Goal: Obtain resource: Download file/media

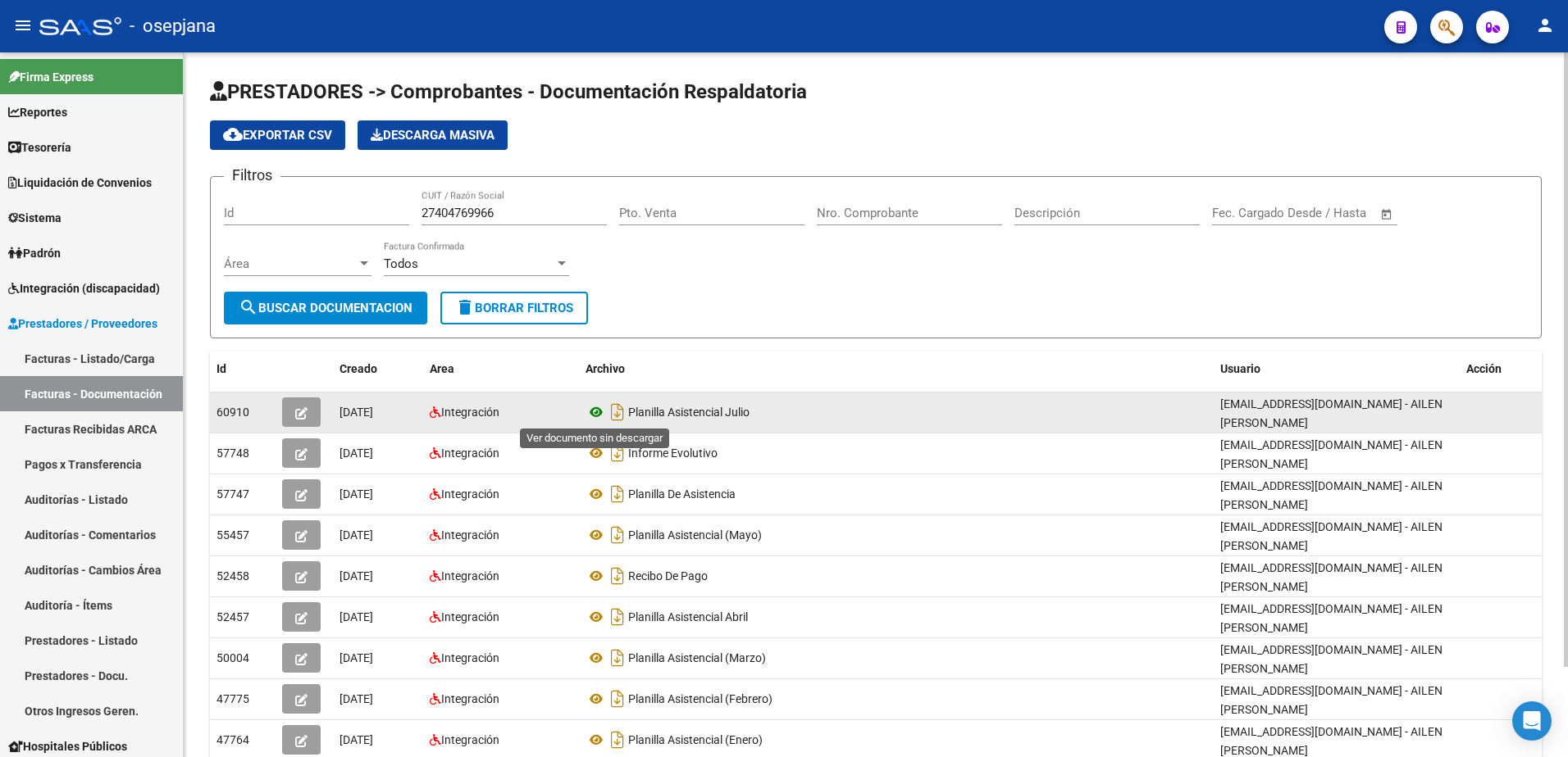
click at [598, 414] on icon at bounding box center [596, 413] width 22 height 20
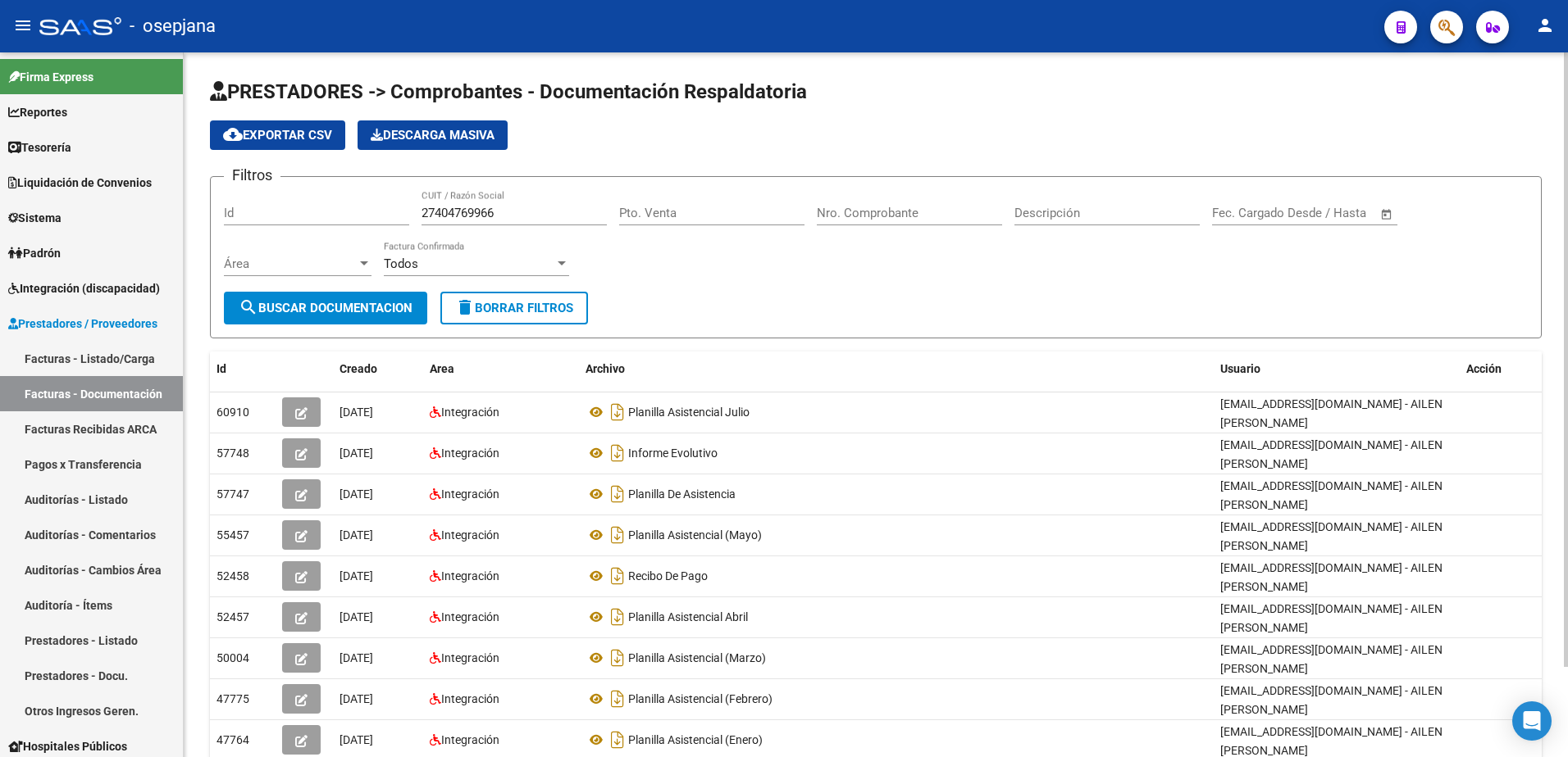
click at [694, 293] on form "Filtros Id 27404769966 CUIT / Razón Social Pto. Venta Nro. Comprobante Descripc…" at bounding box center [876, 257] width 1332 height 163
click at [345, 204] on div "Filtros Id 27404769966 CUIT / Razón Social Pto. Venta Nro. Comprobante Descripc…" at bounding box center [875, 241] width 1304 height 102
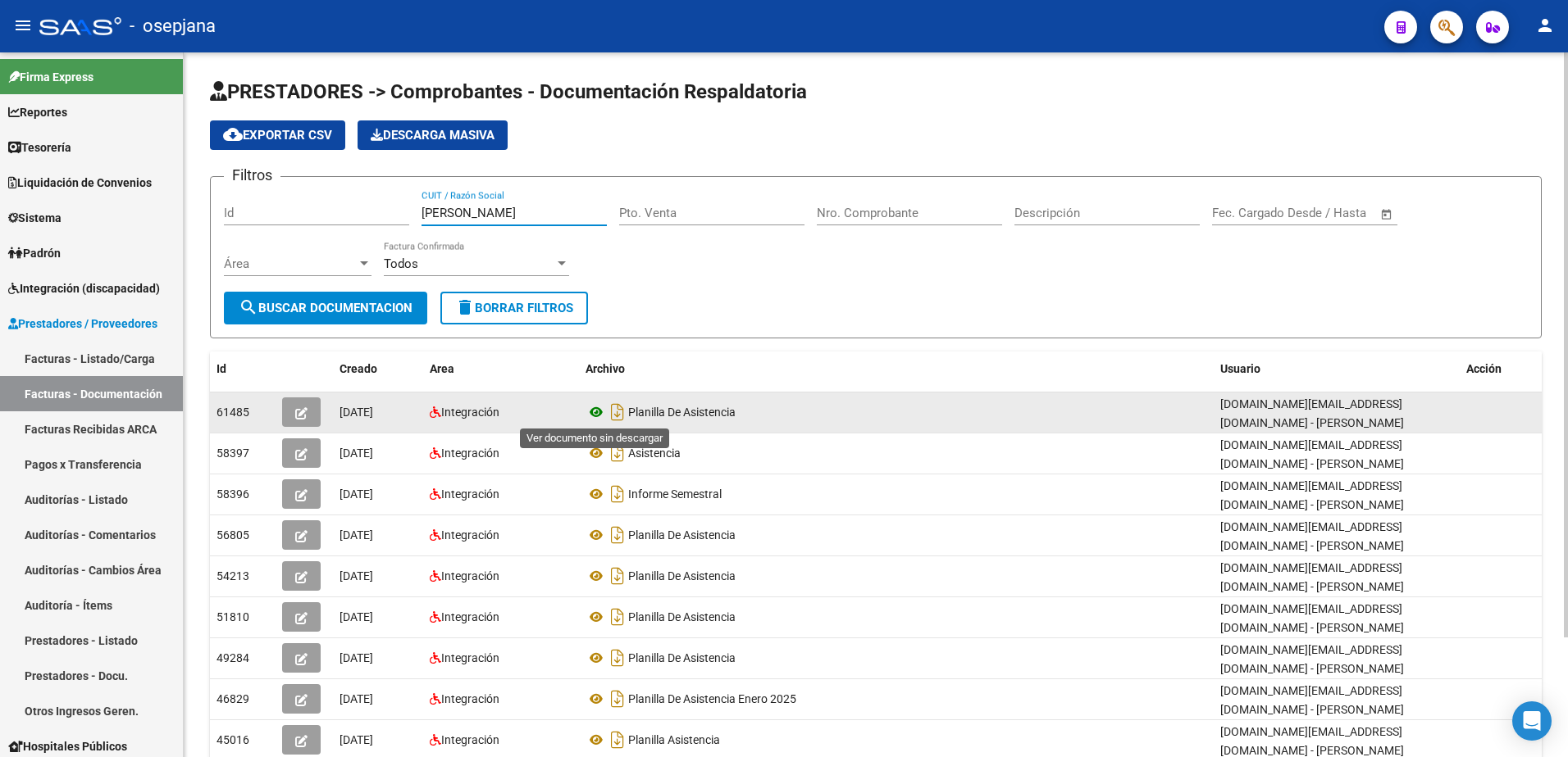
type input "[PERSON_NAME]"
click at [598, 413] on icon at bounding box center [596, 413] width 22 height 20
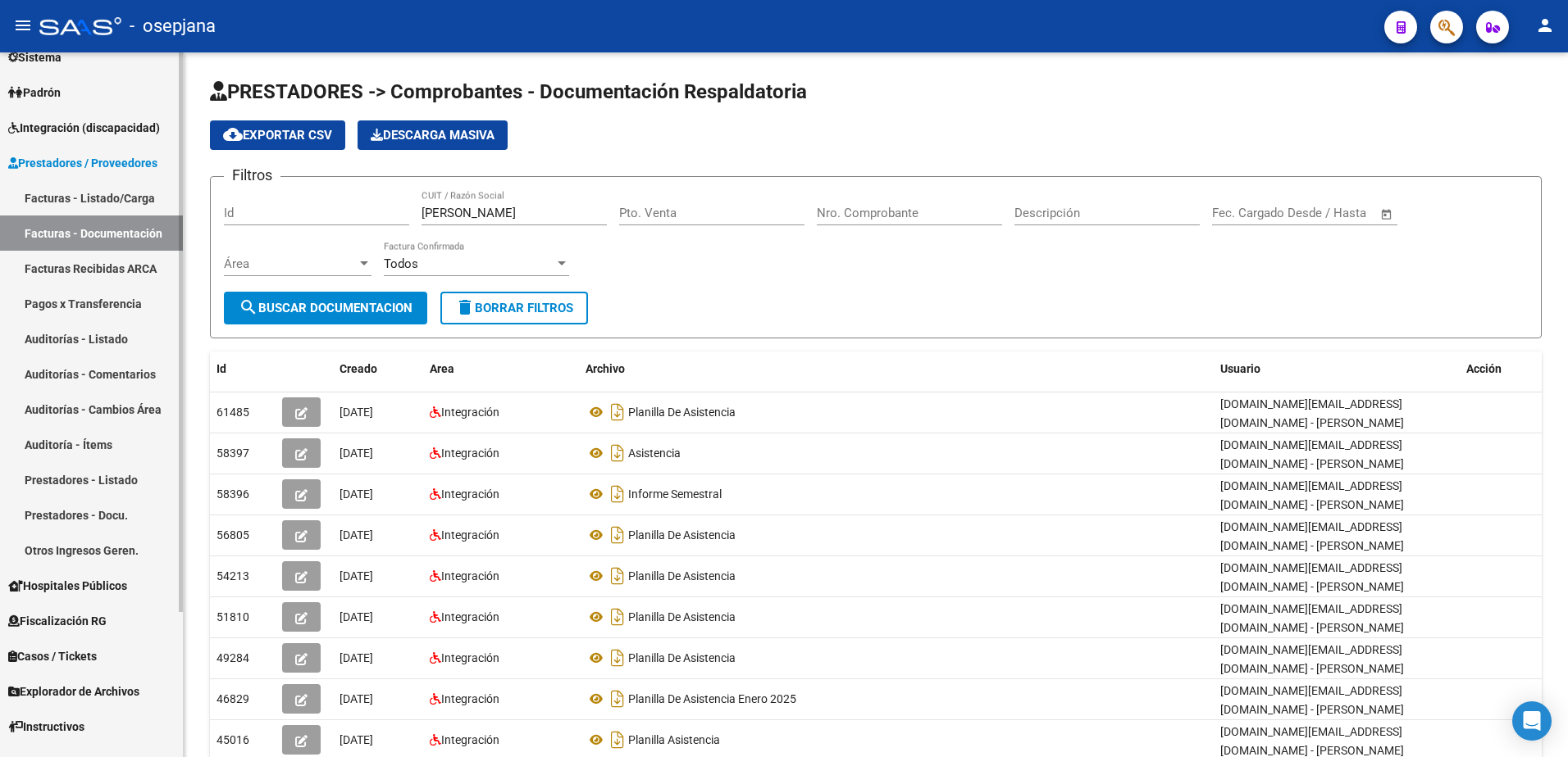
scroll to position [164, 0]
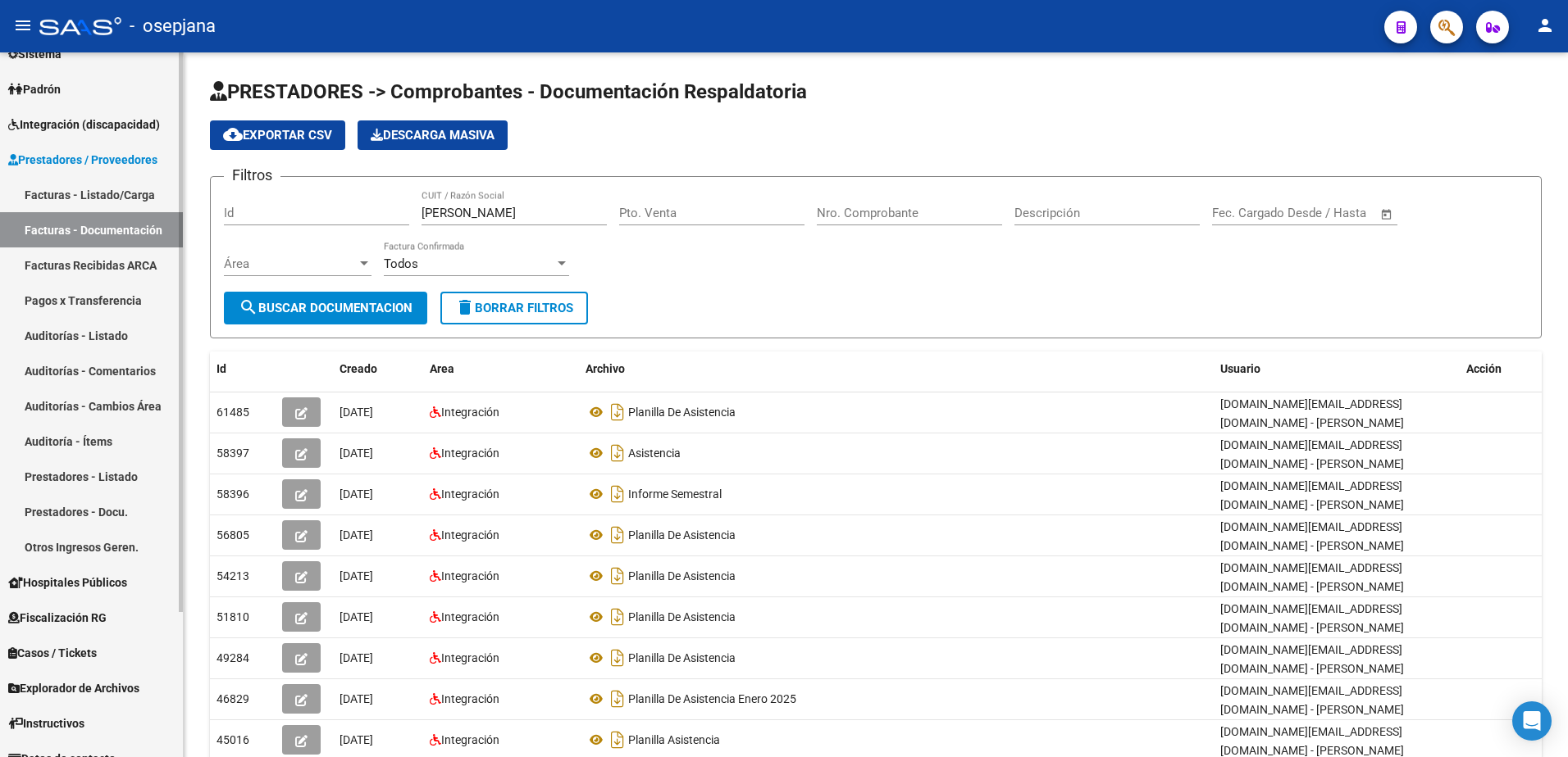
click at [113, 118] on span "Integración (discapacidad)" at bounding box center [84, 125] width 152 height 18
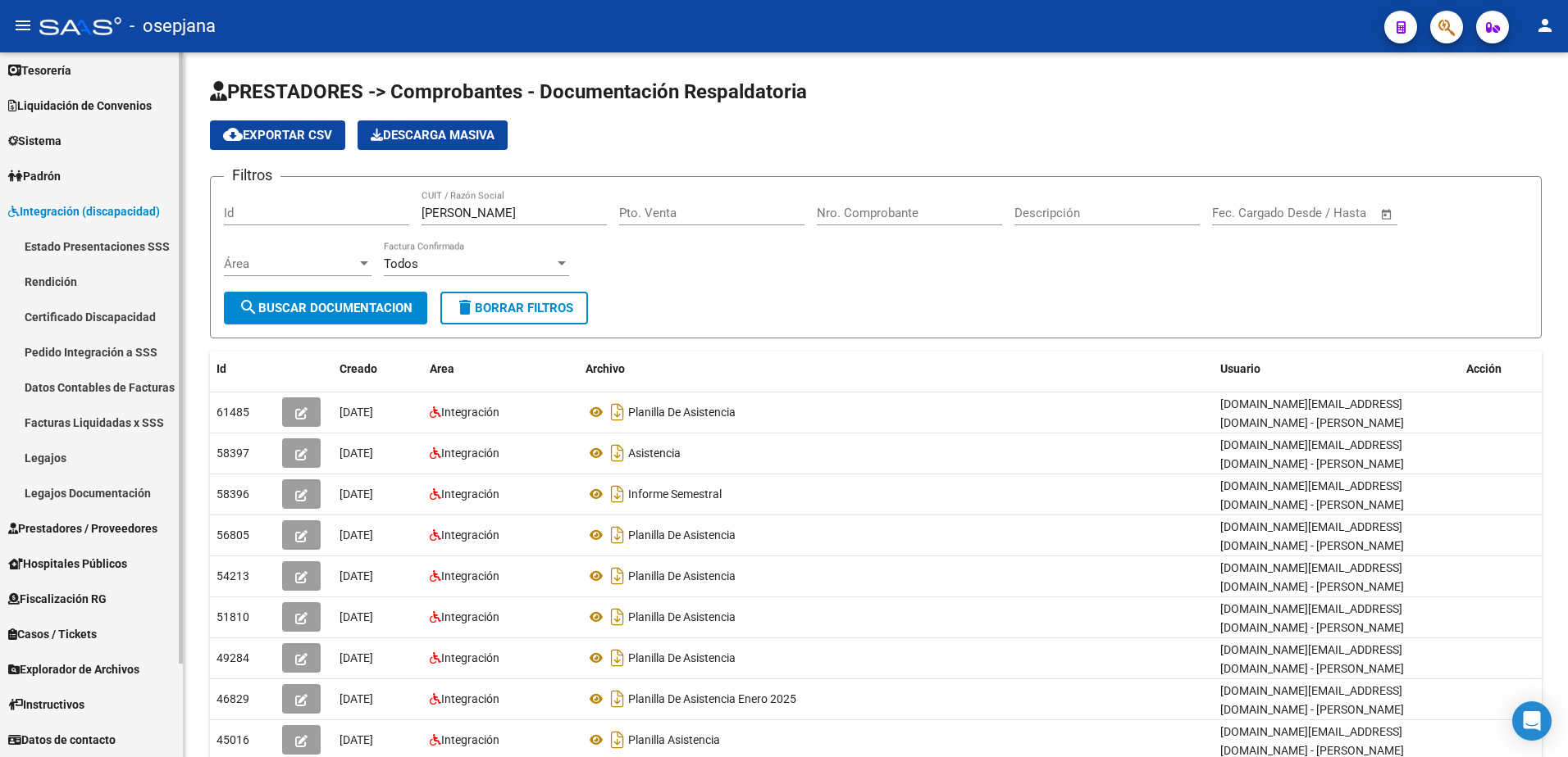
scroll to position [77, 0]
click at [78, 502] on link "Legajos Documentación" at bounding box center [91, 493] width 183 height 35
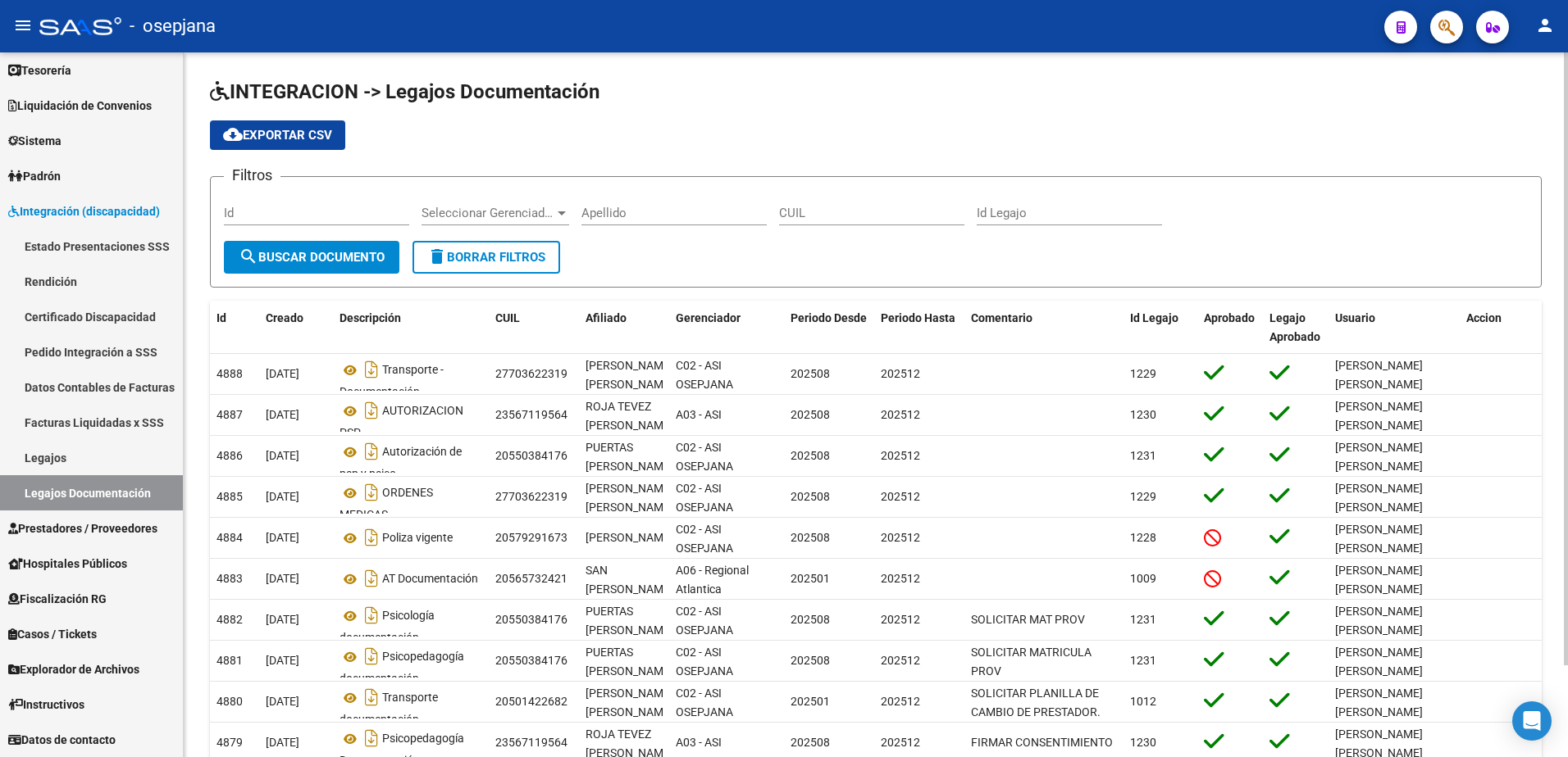
click at [653, 199] on div "Apellido" at bounding box center [674, 208] width 185 height 35
click at [297, 264] on span "search Buscar Documento" at bounding box center [311, 258] width 146 height 15
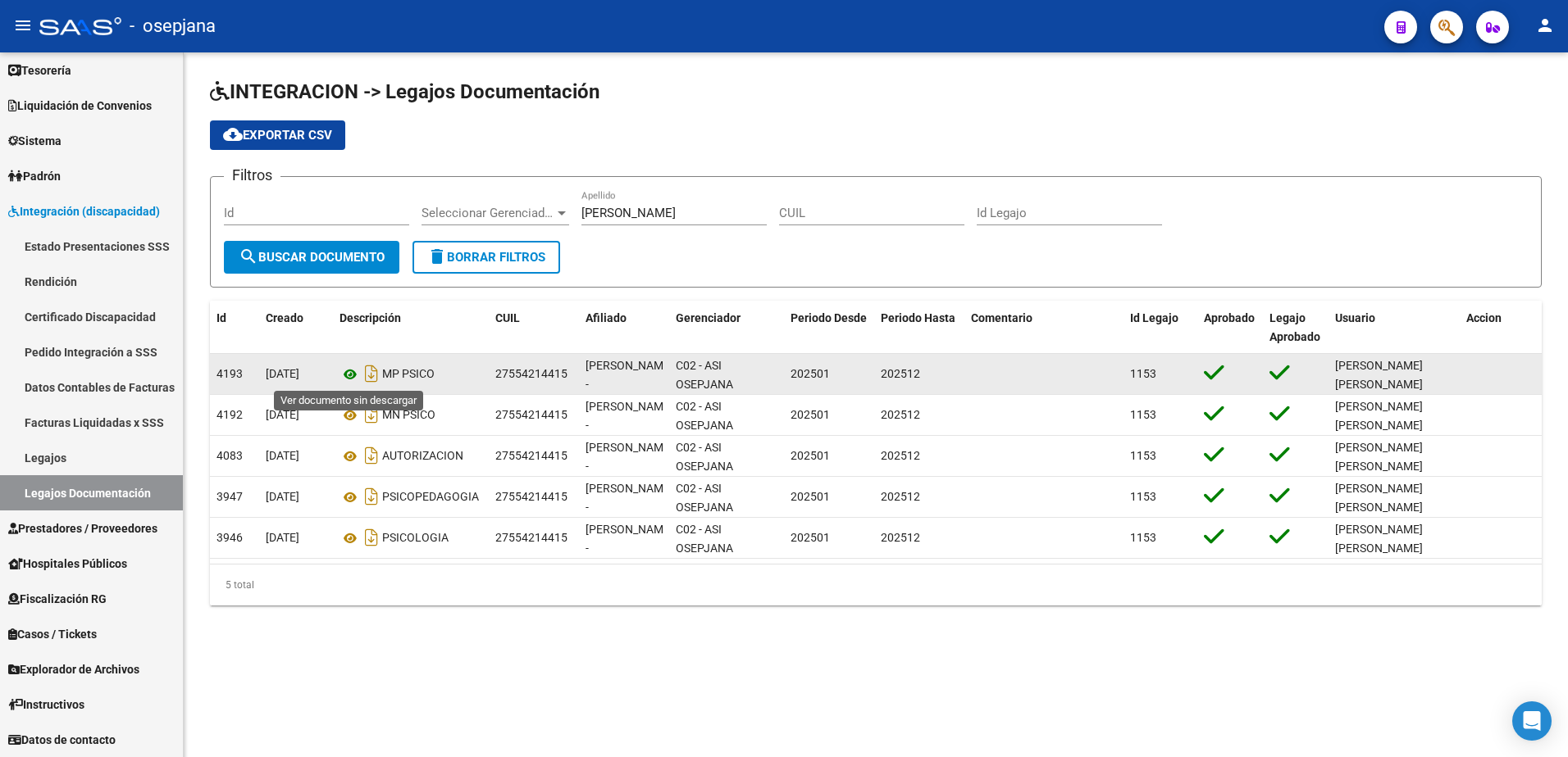
click at [344, 373] on icon at bounding box center [350, 374] width 22 height 20
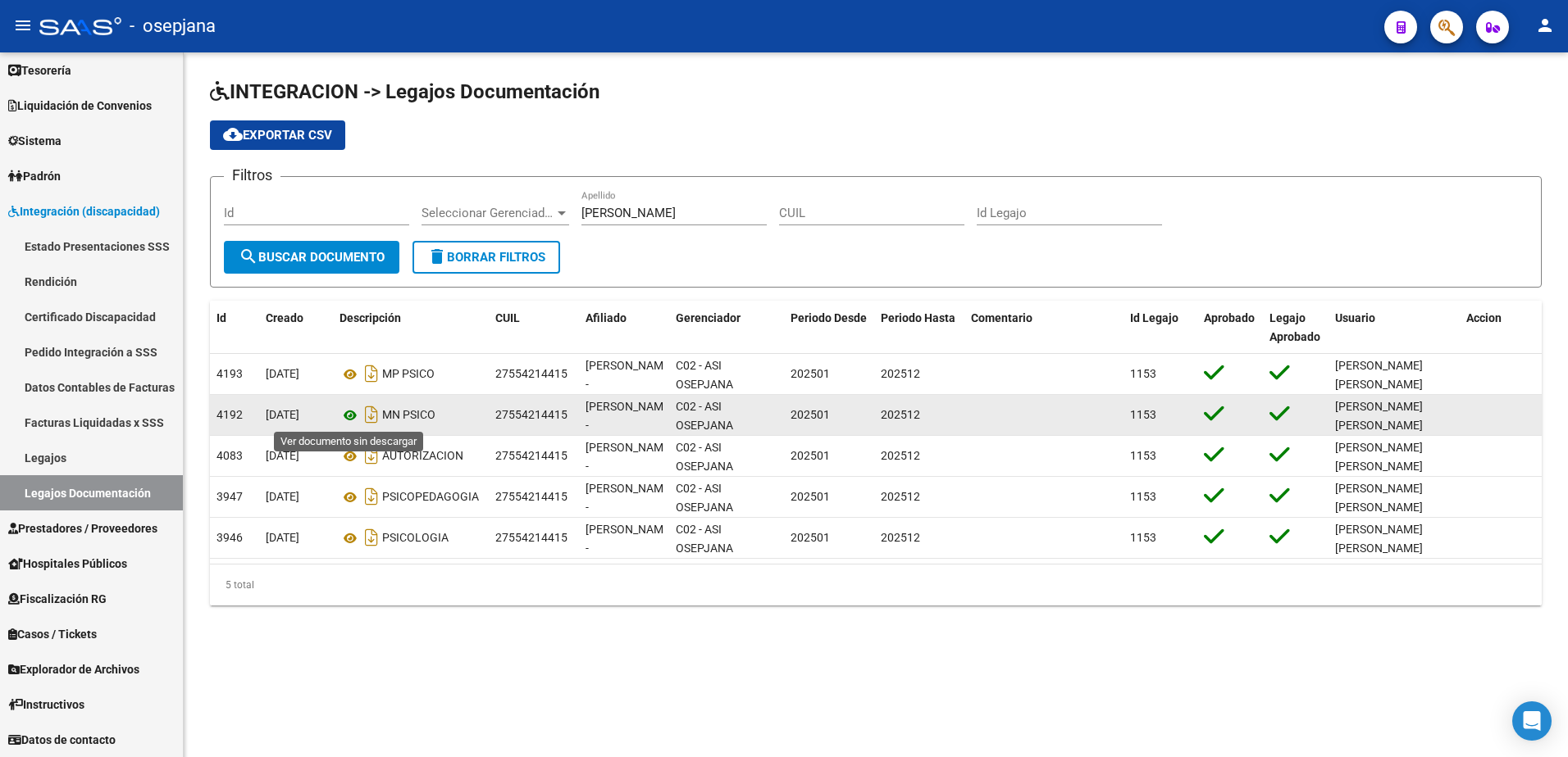
click at [349, 418] on icon at bounding box center [350, 416] width 22 height 20
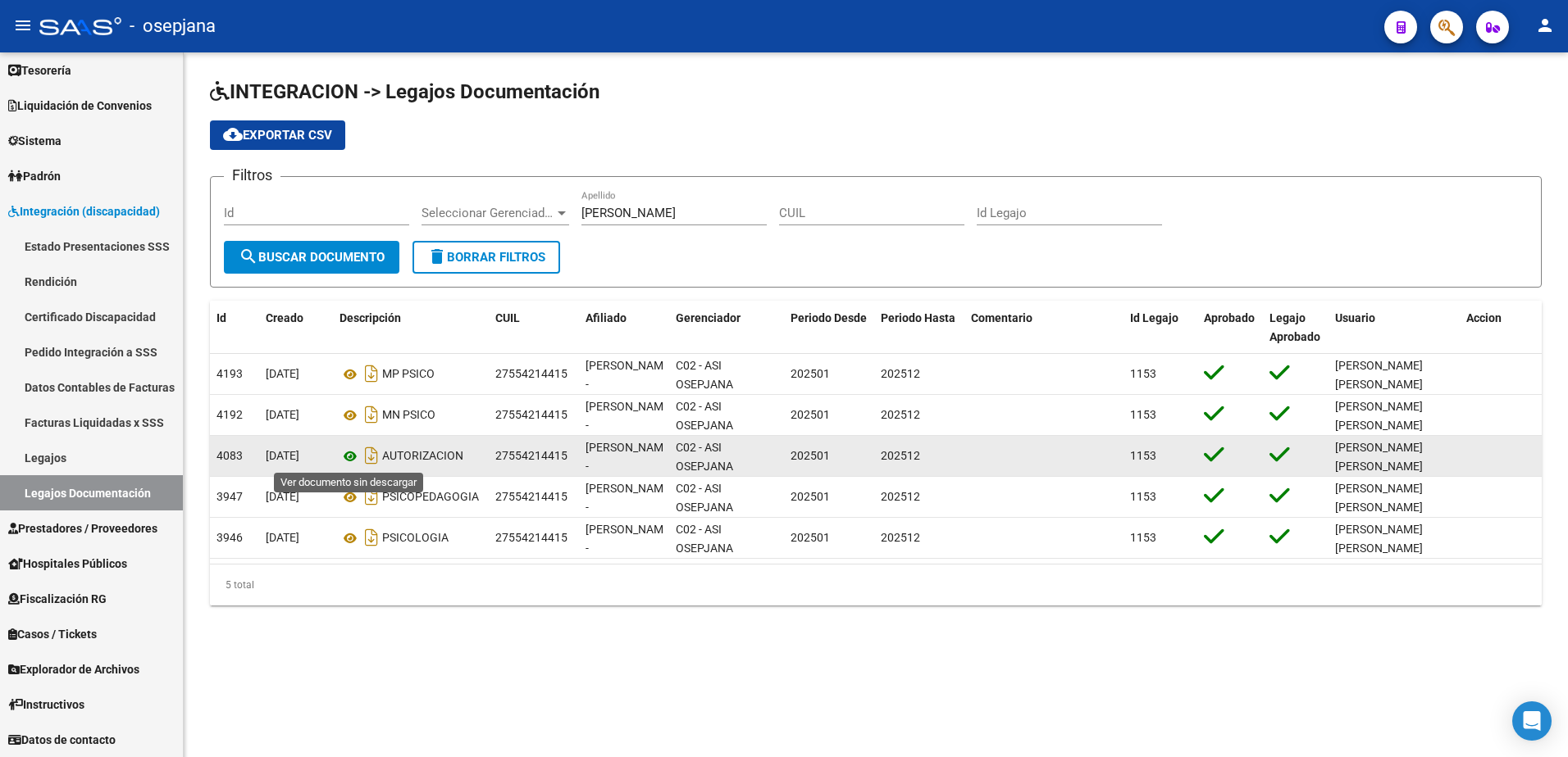
click at [349, 454] on icon at bounding box center [350, 457] width 22 height 20
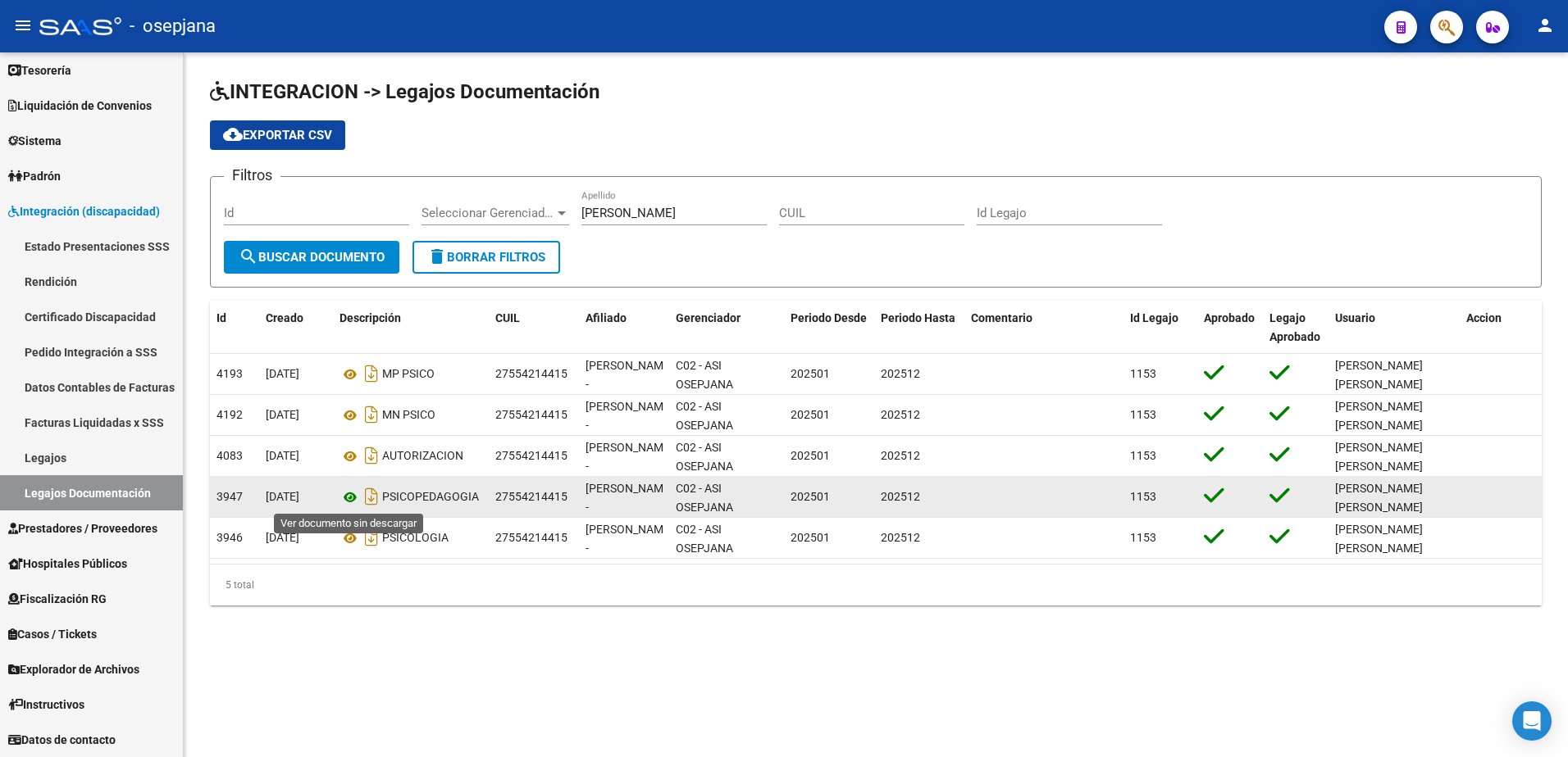
click at [346, 497] on icon at bounding box center [350, 498] width 22 height 20
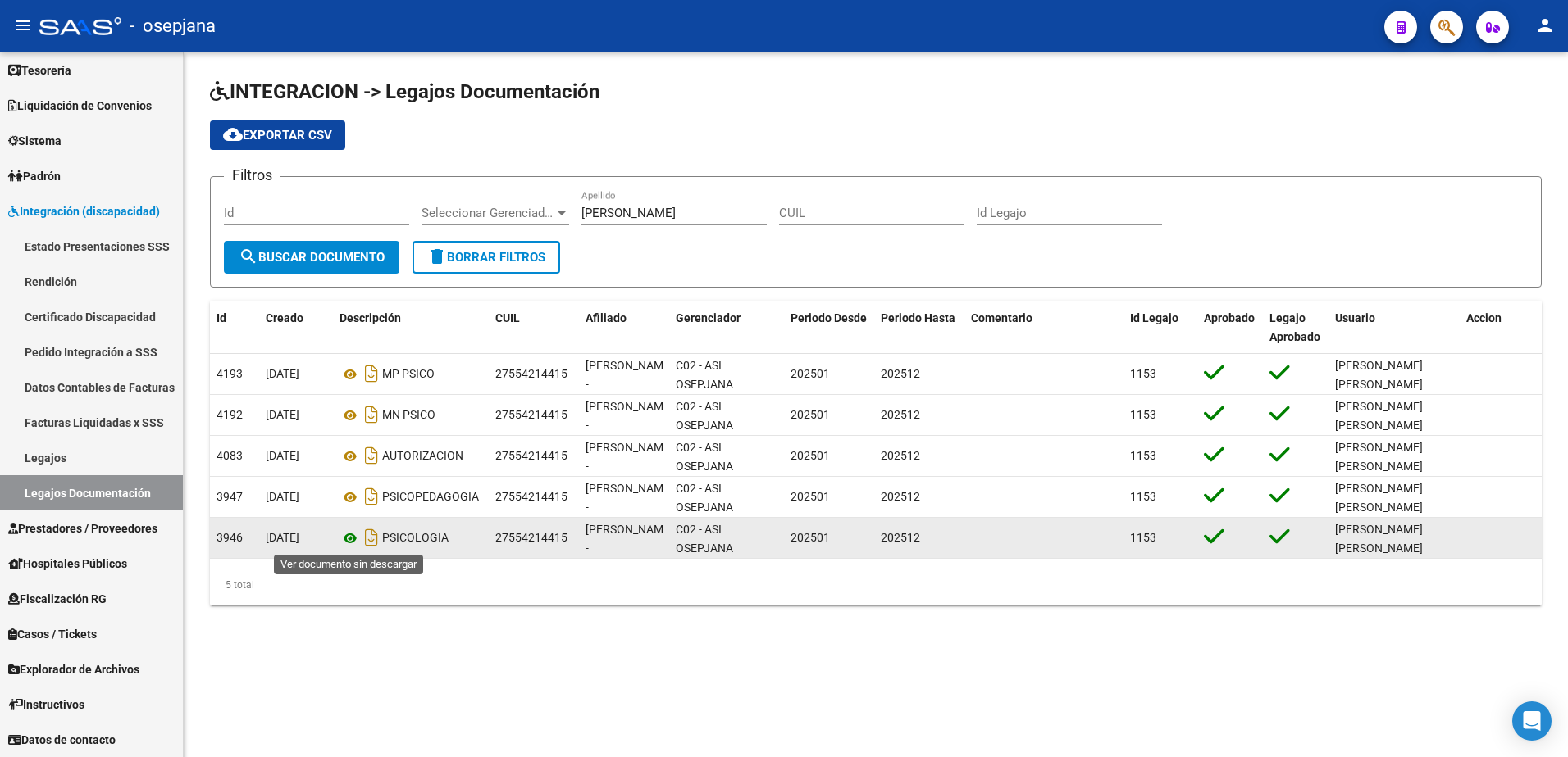
click at [357, 544] on icon at bounding box center [350, 539] width 22 height 20
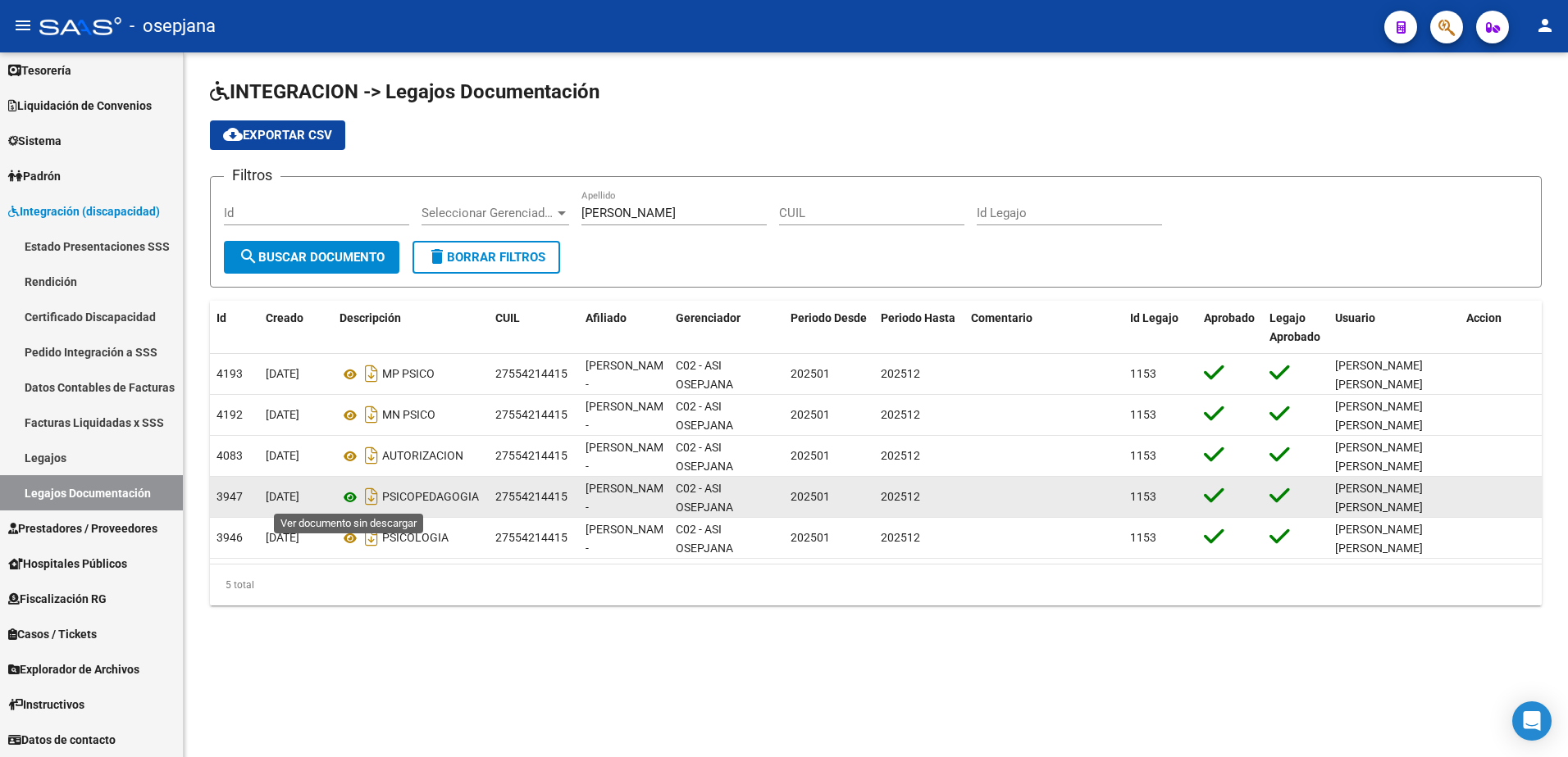
click at [349, 505] on icon at bounding box center [350, 498] width 22 height 20
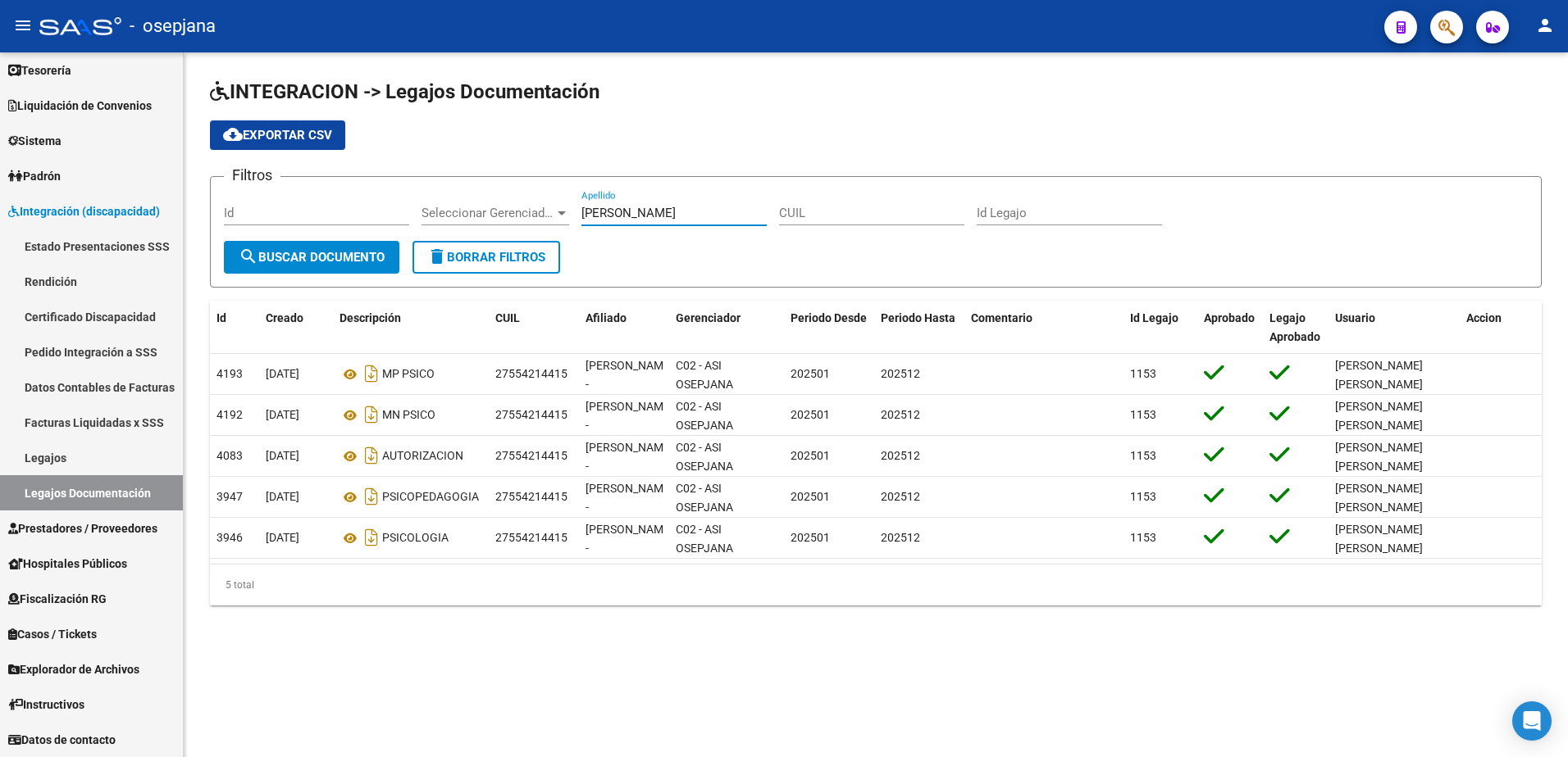
drag, startPoint x: 676, startPoint y: 215, endPoint x: 476, endPoint y: 213, distance: 200.0
click at [483, 213] on div "Filtros Id Seleccionar Gerenciador Seleccionar Gerenciador [PERSON_NAME] CUIL I…" at bounding box center [875, 215] width 1304 height 51
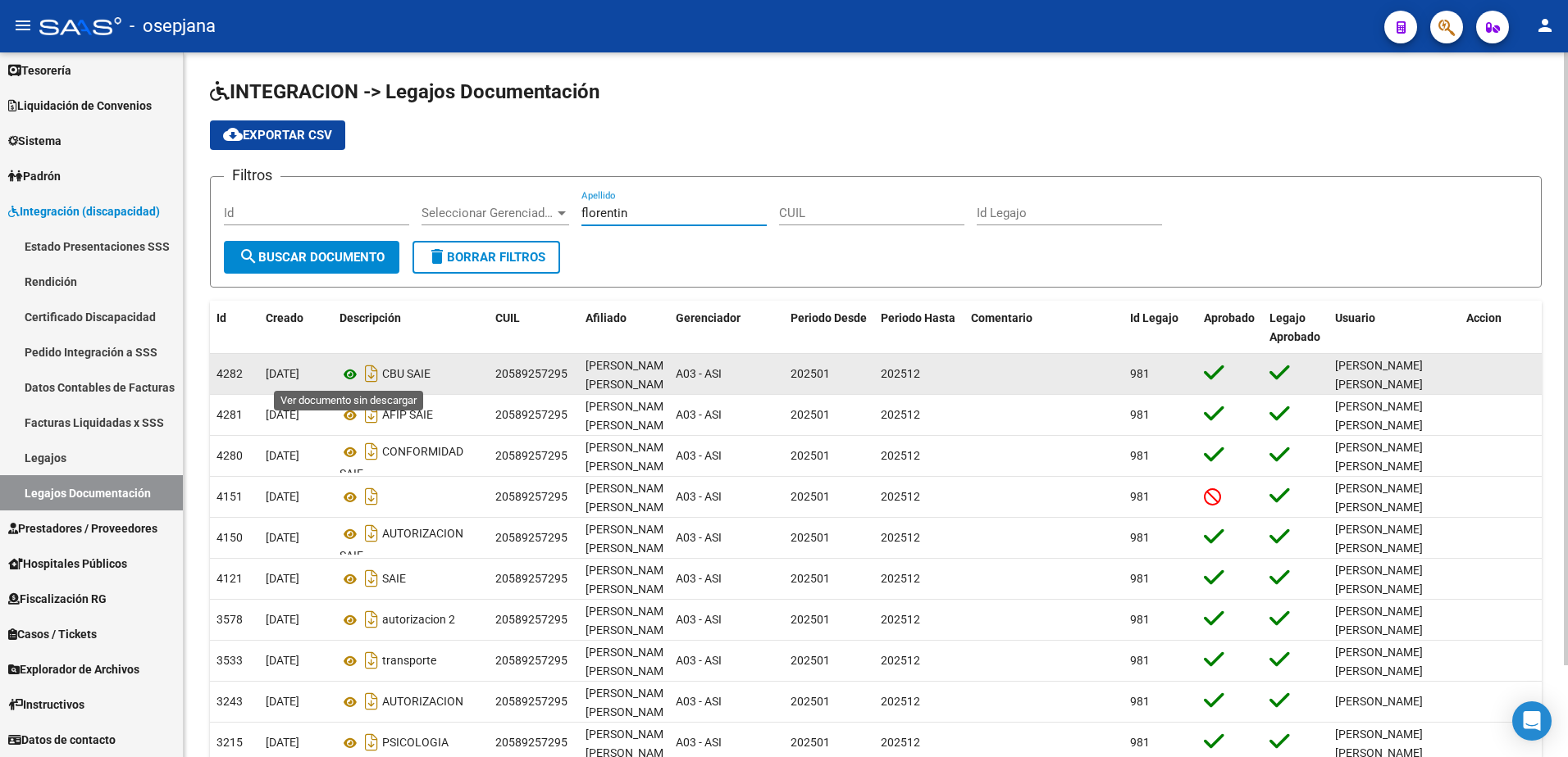
type input "florentin"
click at [351, 374] on icon at bounding box center [350, 374] width 22 height 20
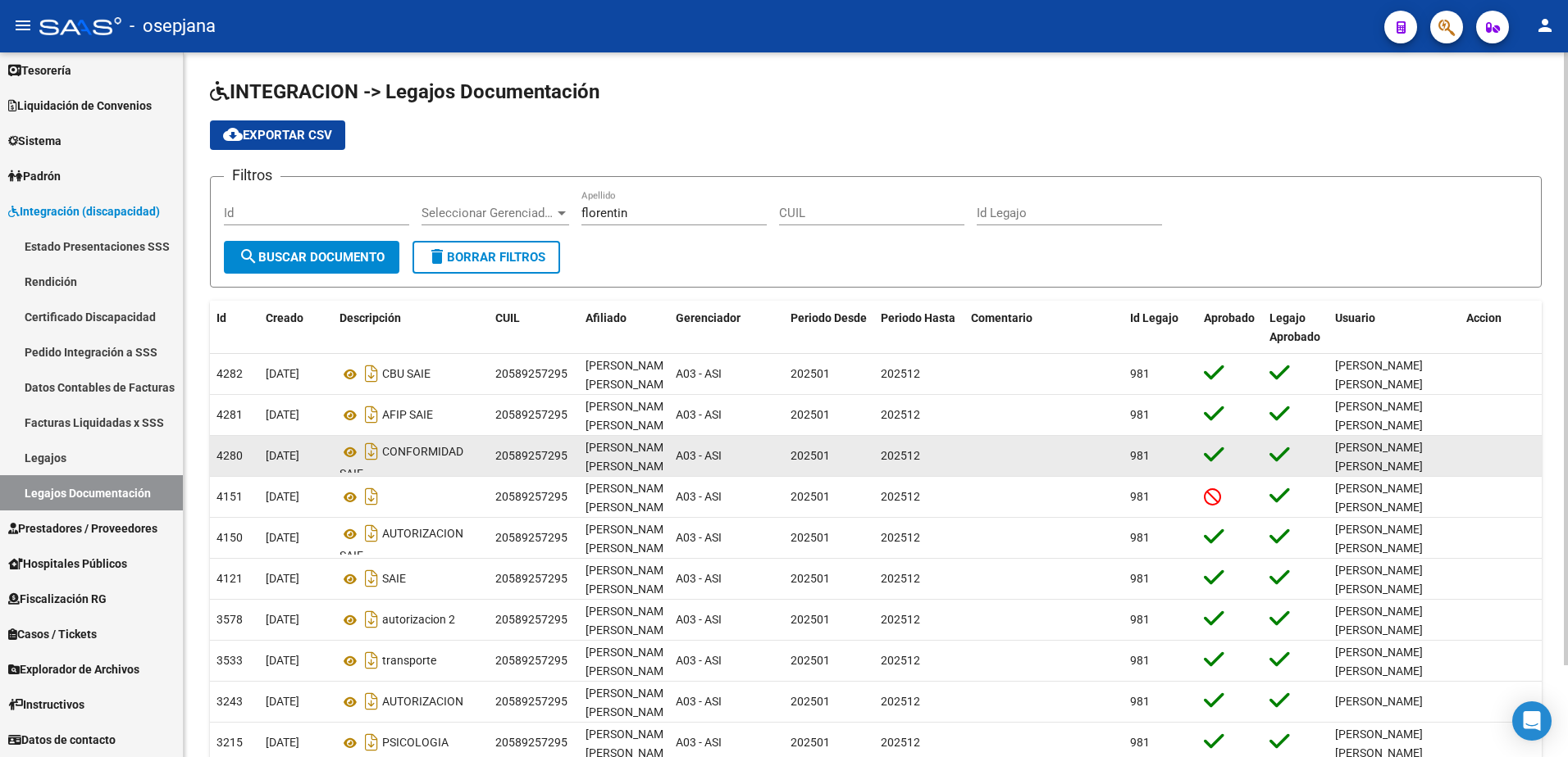
scroll to position [11, 0]
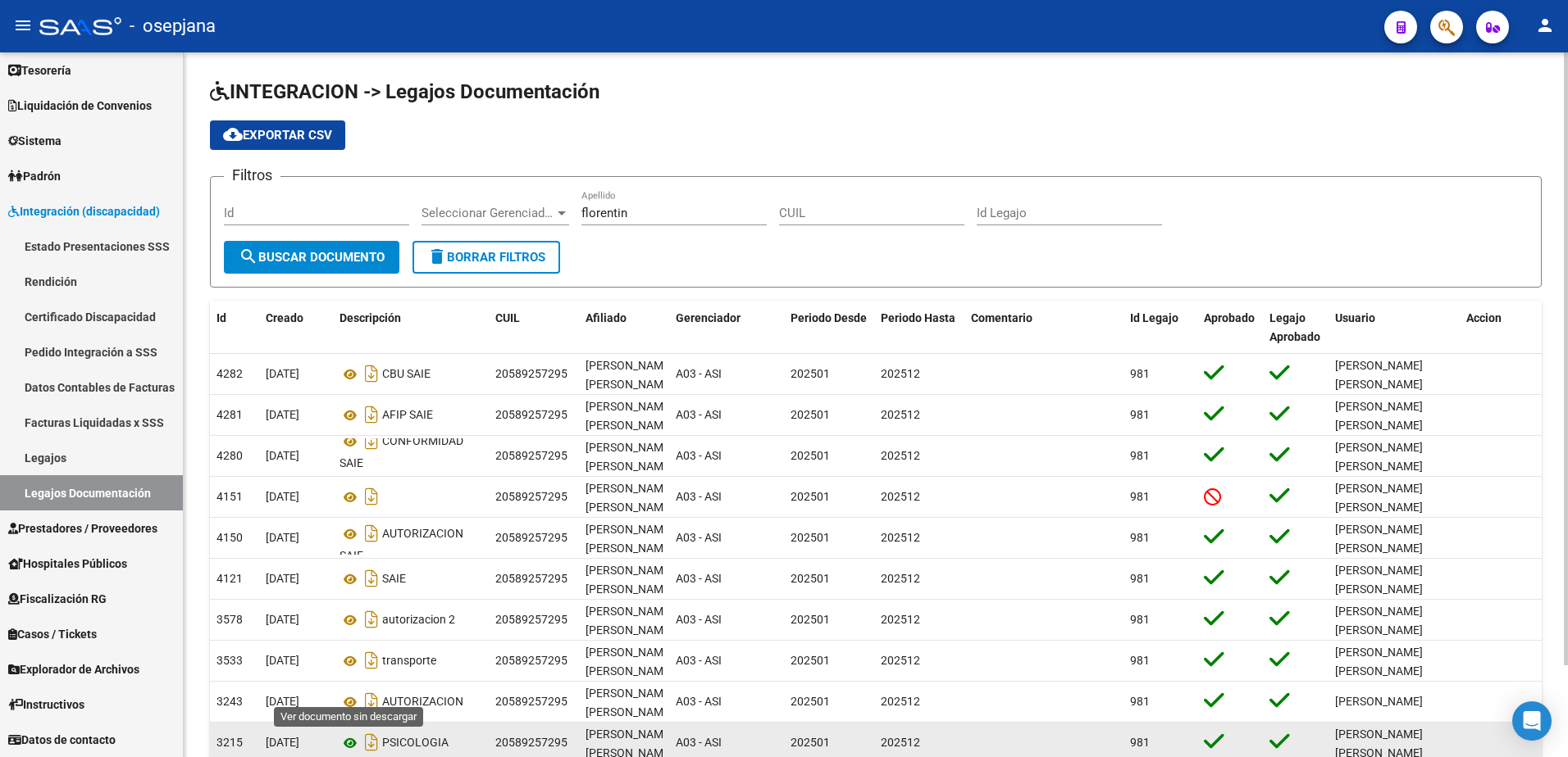
click at [352, 744] on icon at bounding box center [350, 744] width 22 height 20
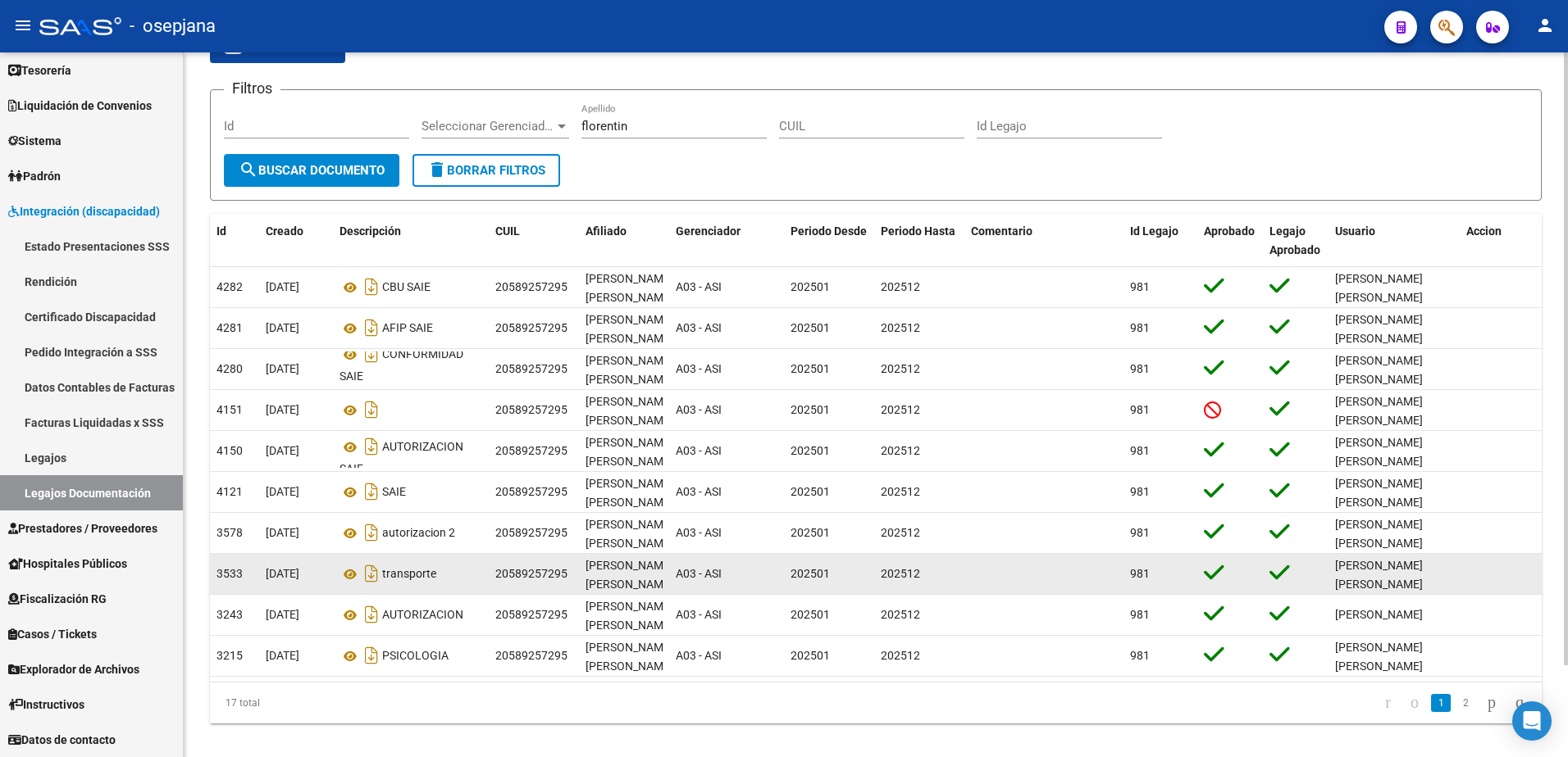
scroll to position [106, 0]
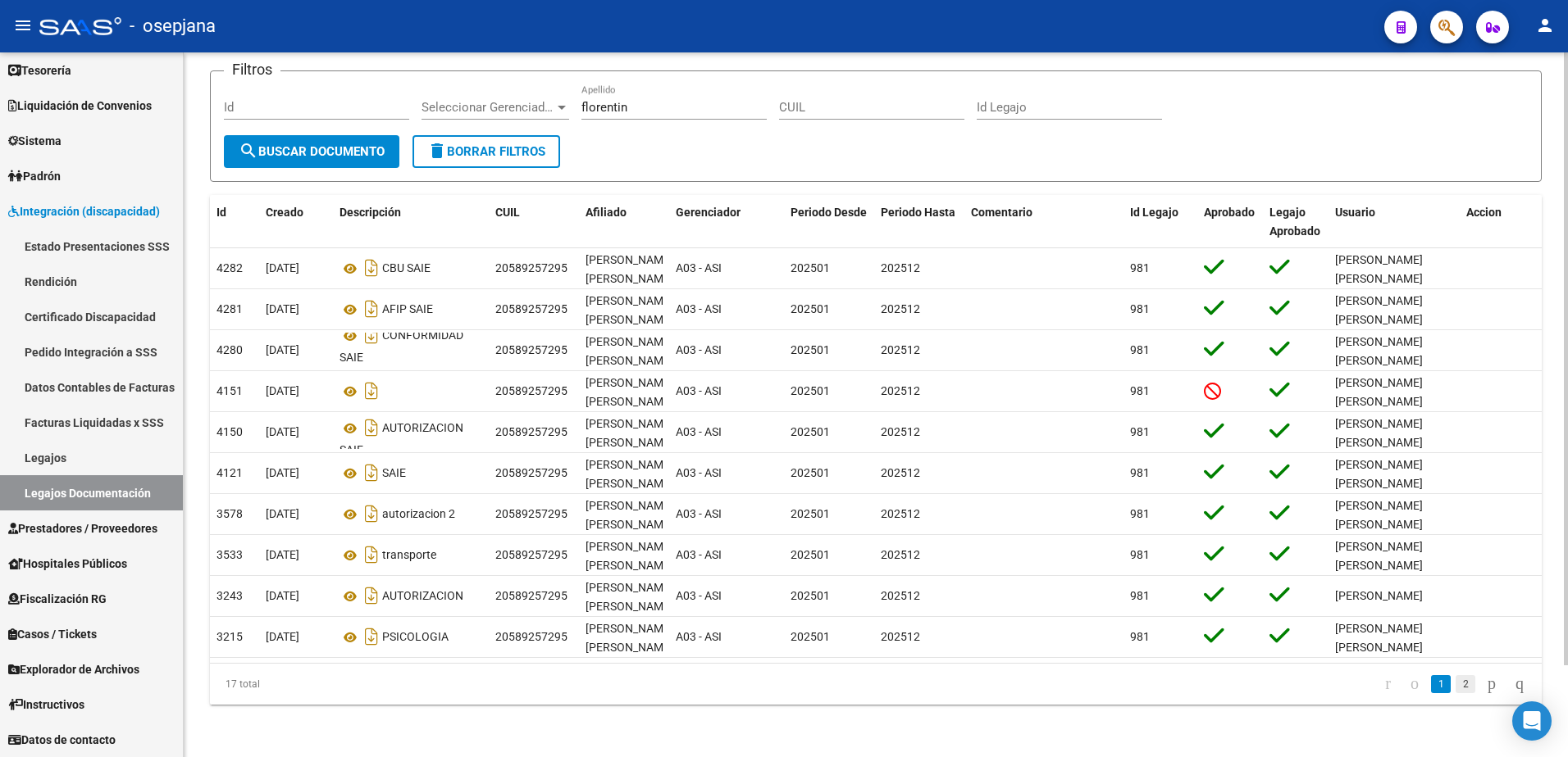
click at [1455, 686] on link "2" at bounding box center [1465, 684] width 20 height 18
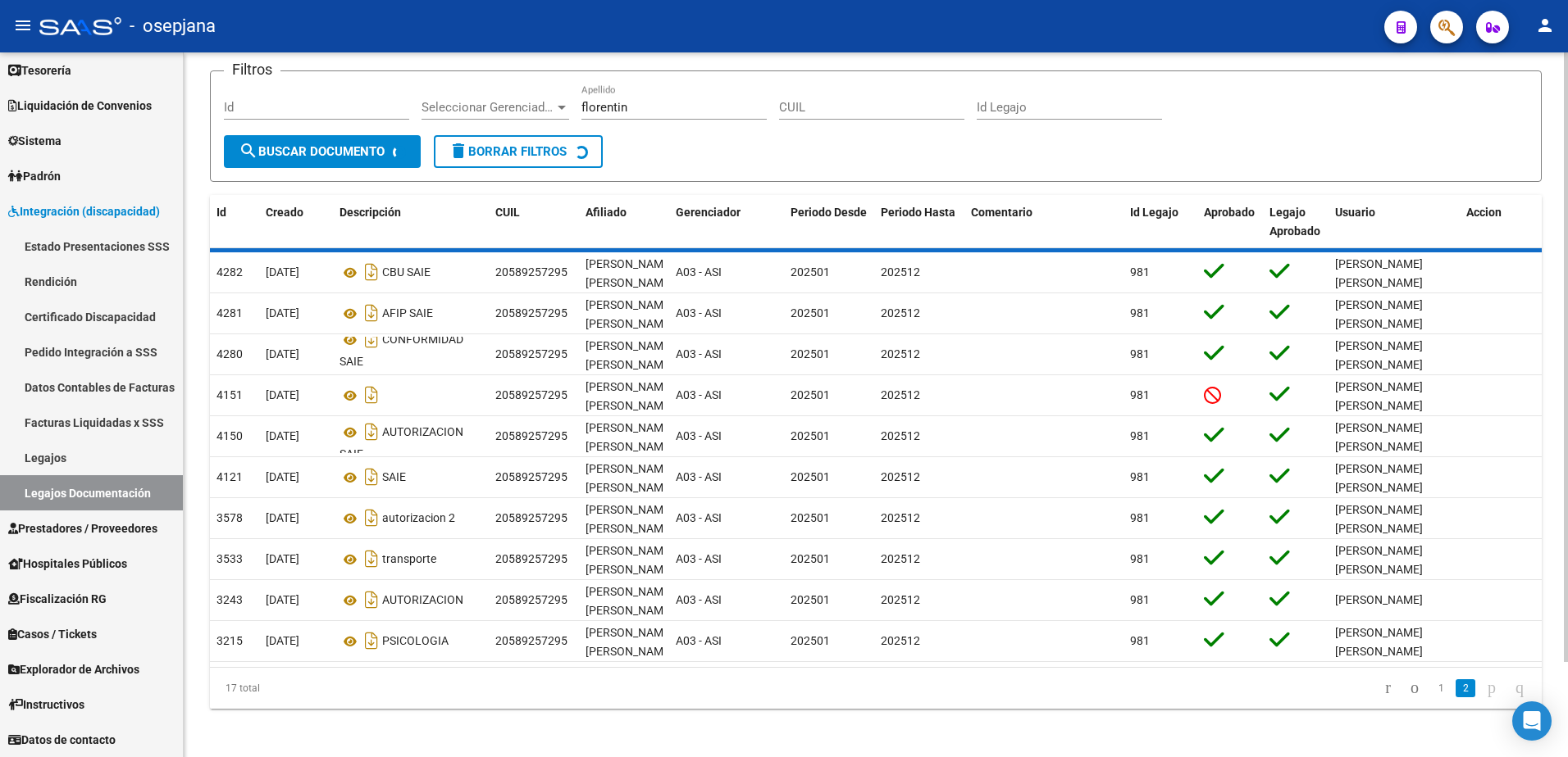
scroll to position [0, 0]
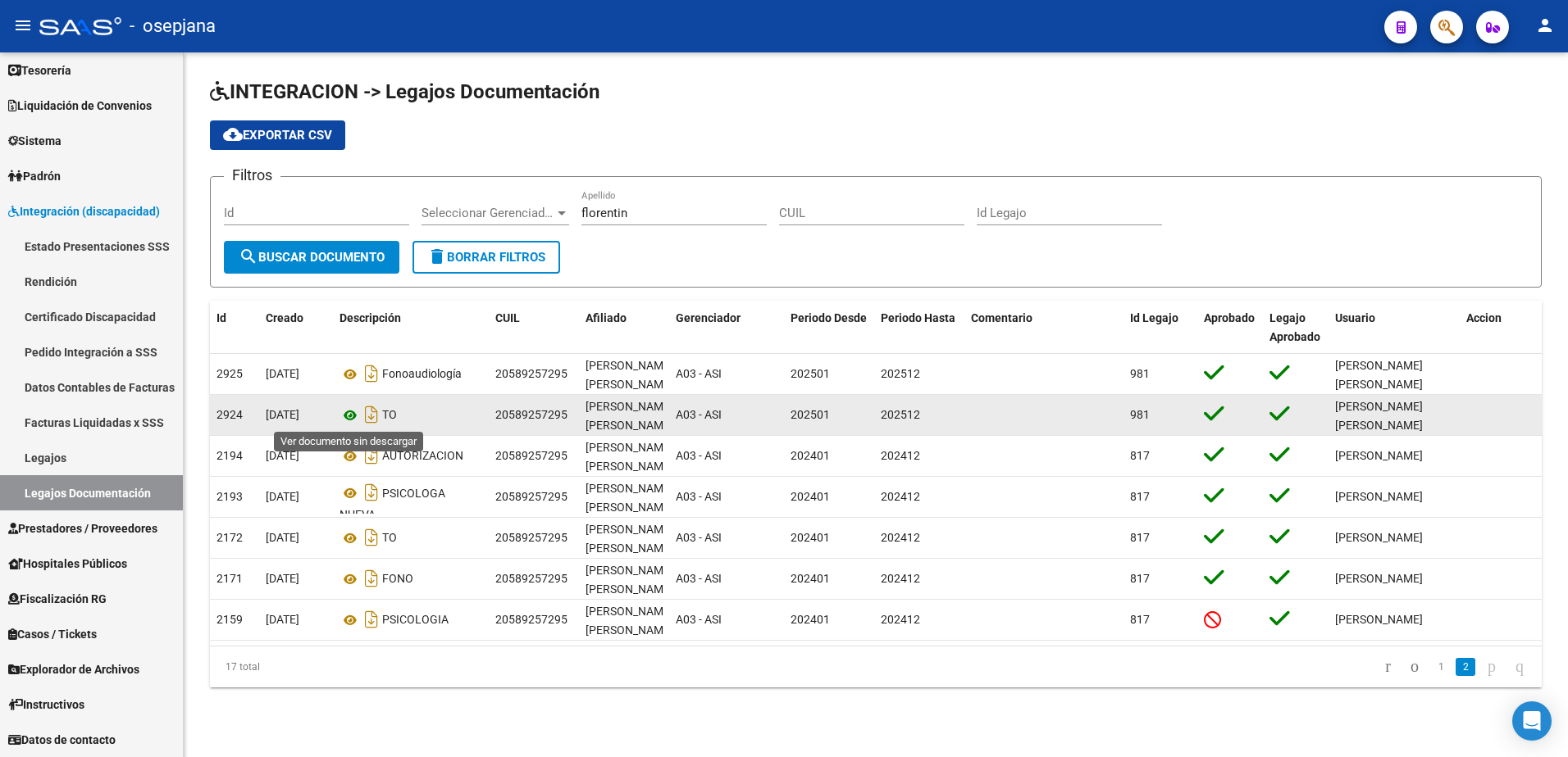
click at [348, 419] on icon at bounding box center [350, 416] width 22 height 20
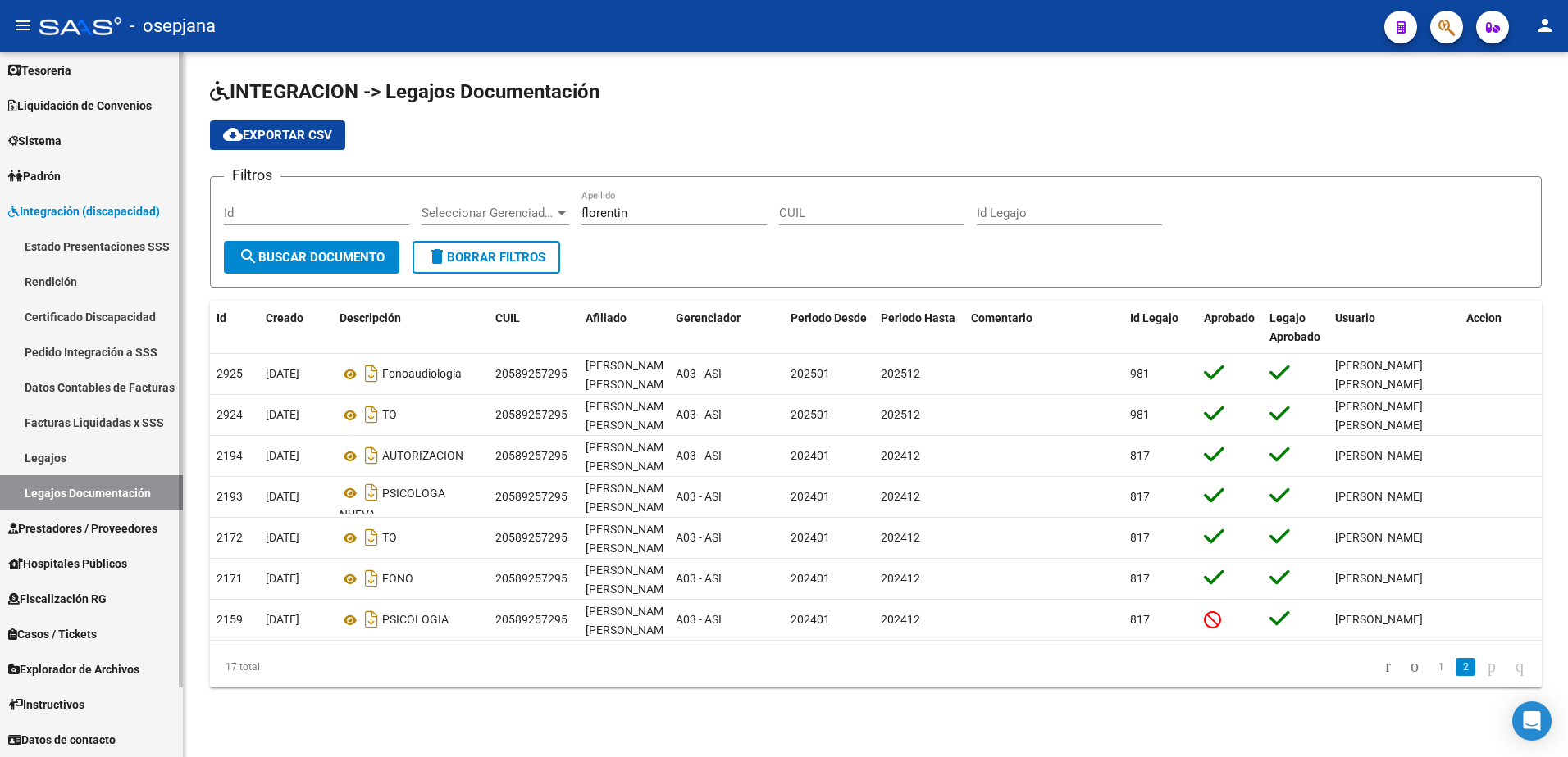
click at [86, 175] on link "Padrón" at bounding box center [91, 176] width 183 height 35
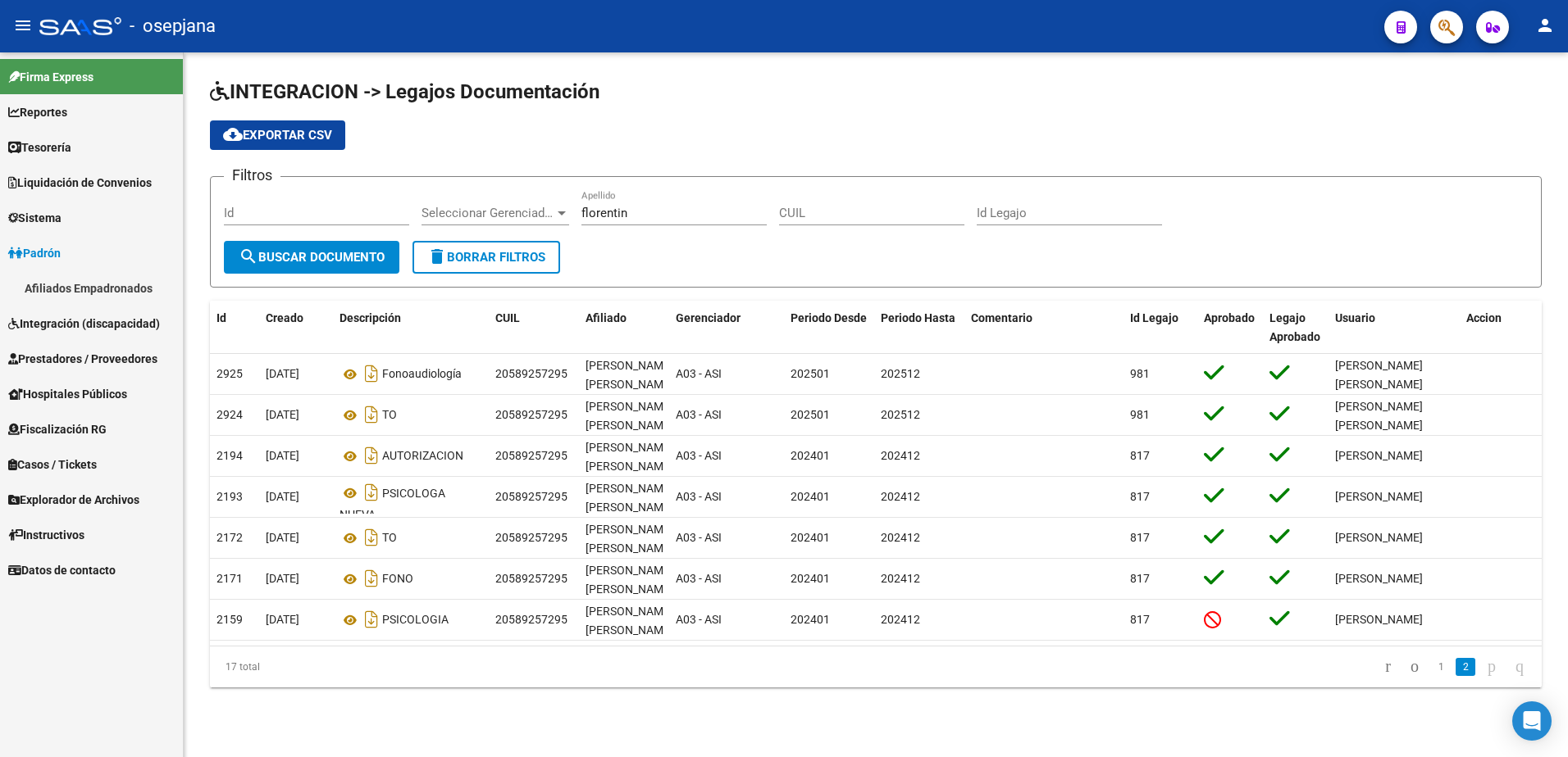
click at [103, 353] on span "Prestadores / Proveedores" at bounding box center [83, 359] width 149 height 18
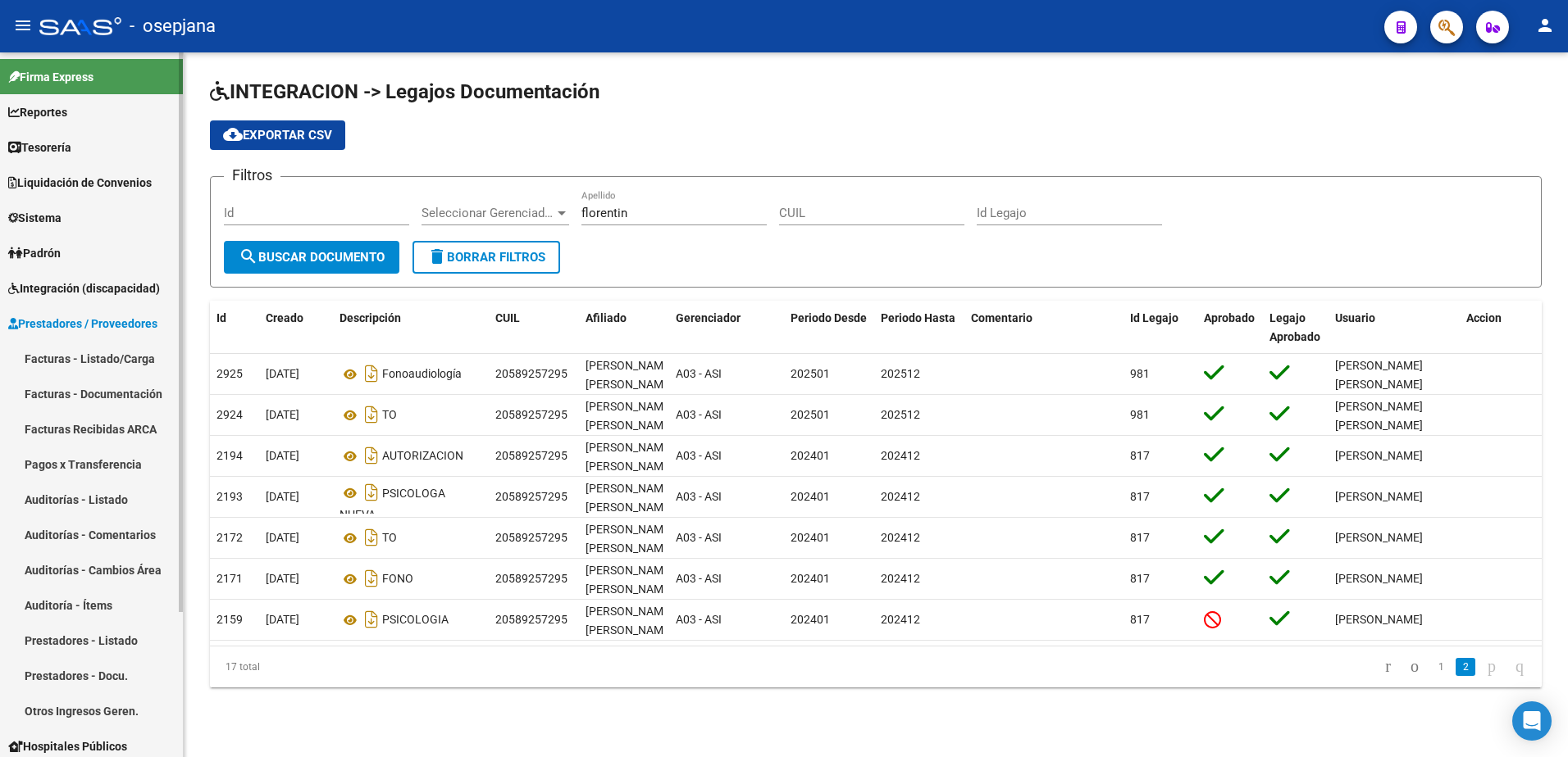
click at [118, 390] on link "Facturas - Documentación" at bounding box center [91, 394] width 183 height 35
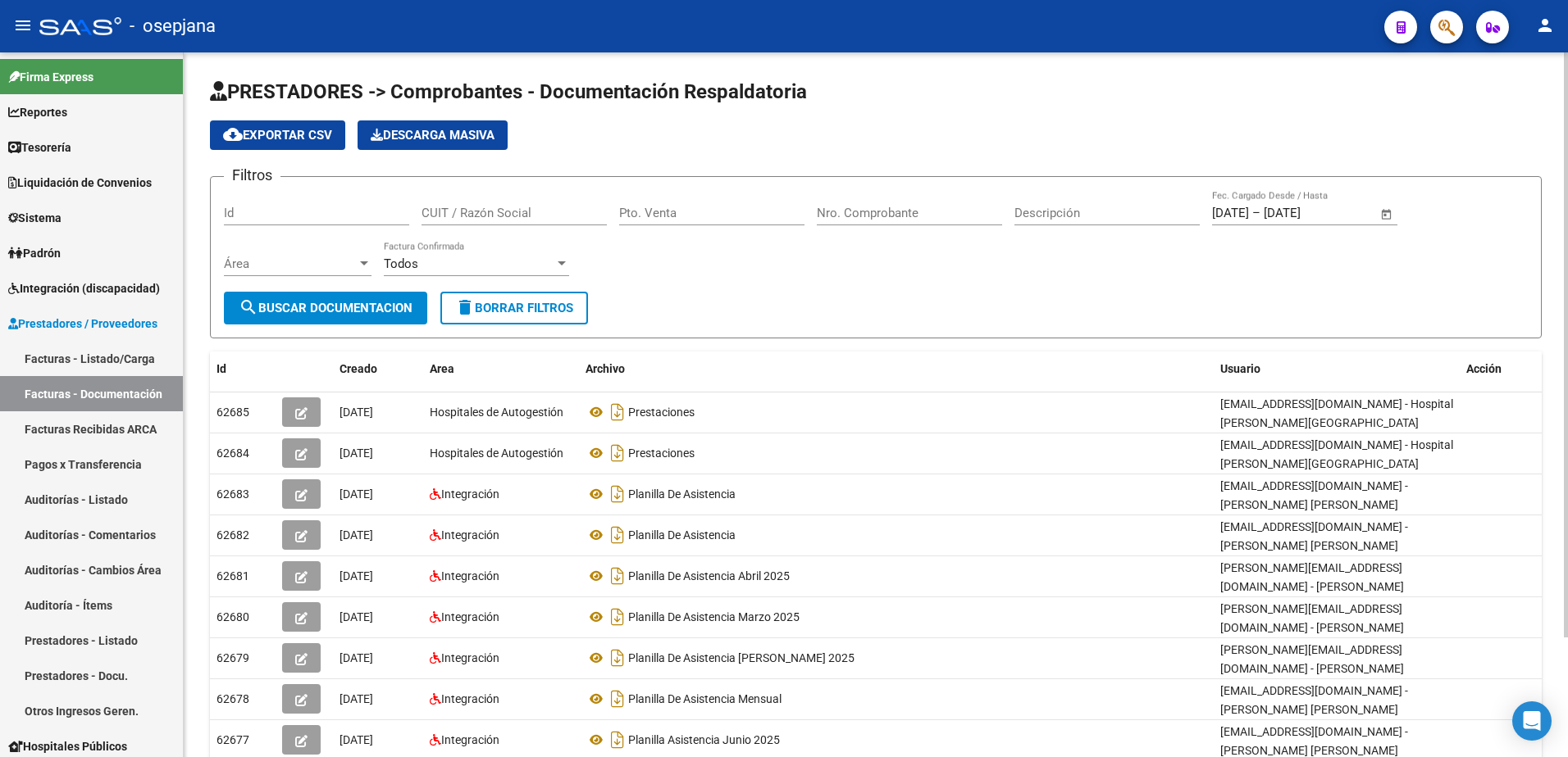
click at [495, 305] on span "delete Borrar Filtros" at bounding box center [515, 308] width 118 height 15
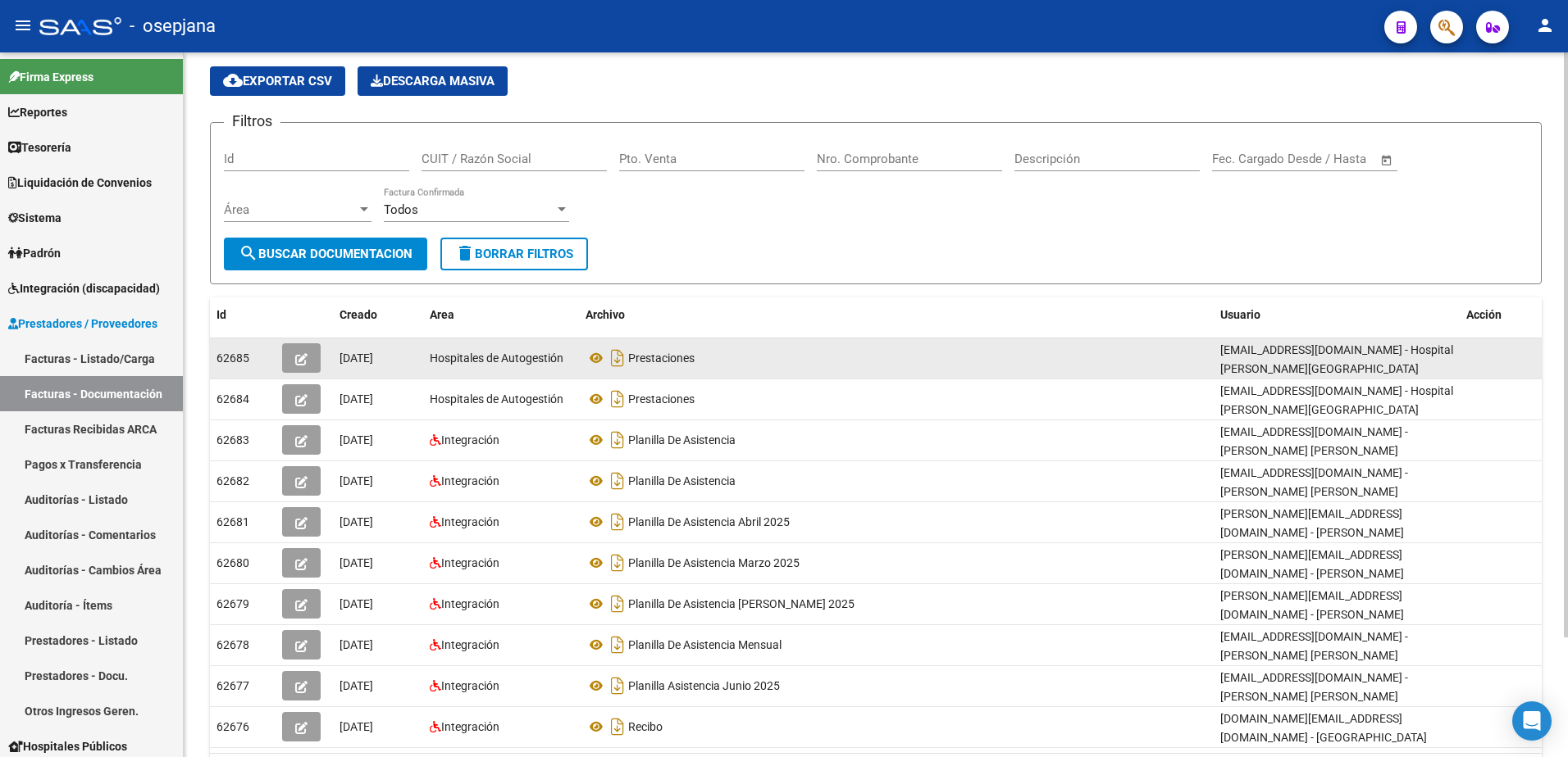
scroll to position [144, 0]
